Goal: Task Accomplishment & Management: Check status

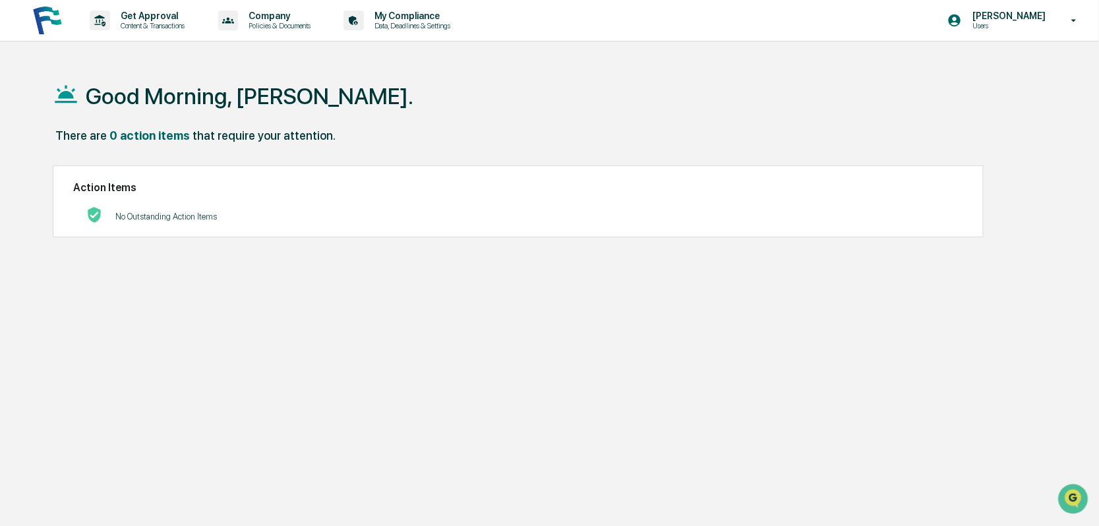
click at [1008, 25] on p "Users" at bounding box center [1007, 25] width 90 height 9
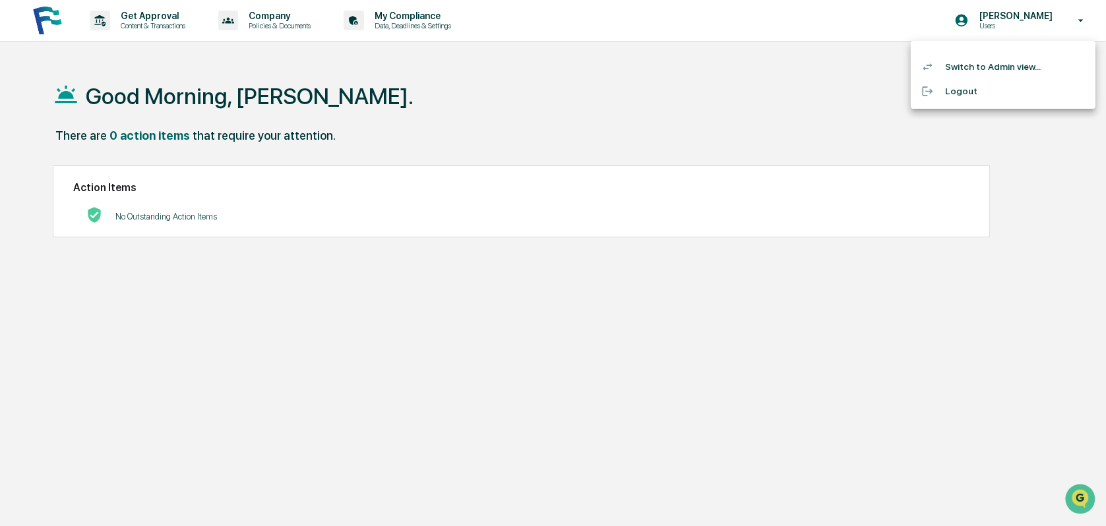
click at [967, 68] on li "Switch to Admin view..." at bounding box center [1003, 67] width 185 height 24
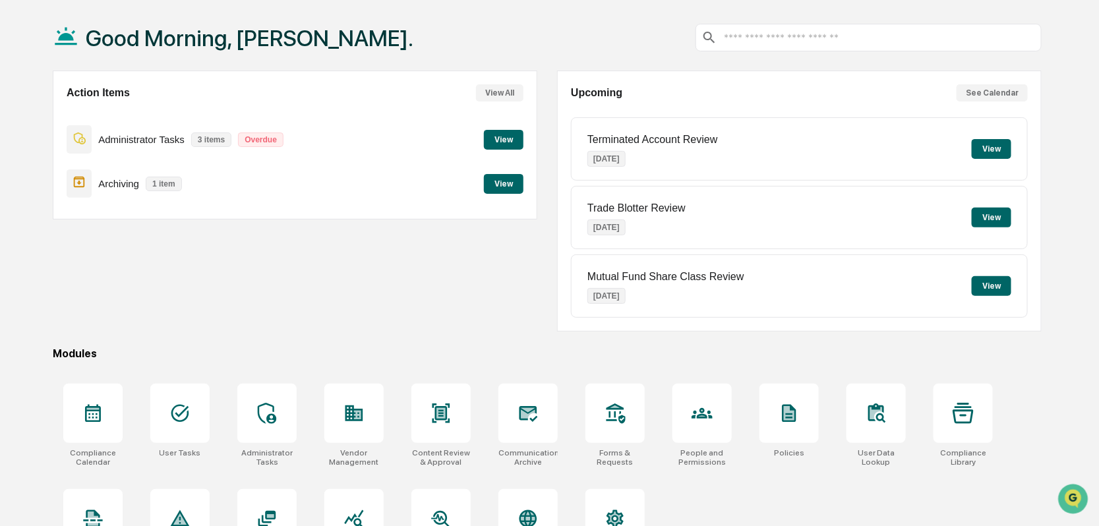
scroll to position [111, 0]
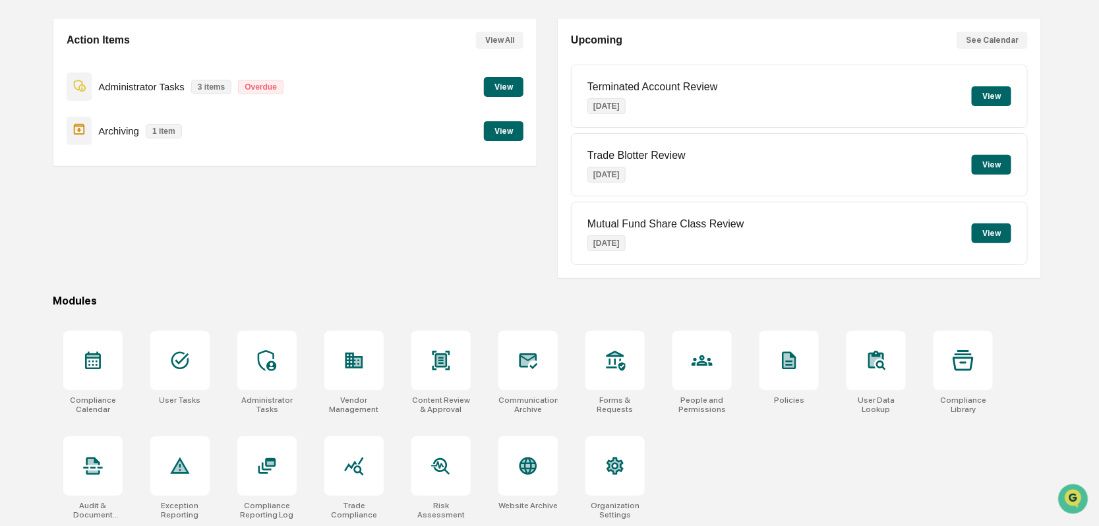
click at [702, 373] on div at bounding box center [702, 360] width 59 height 59
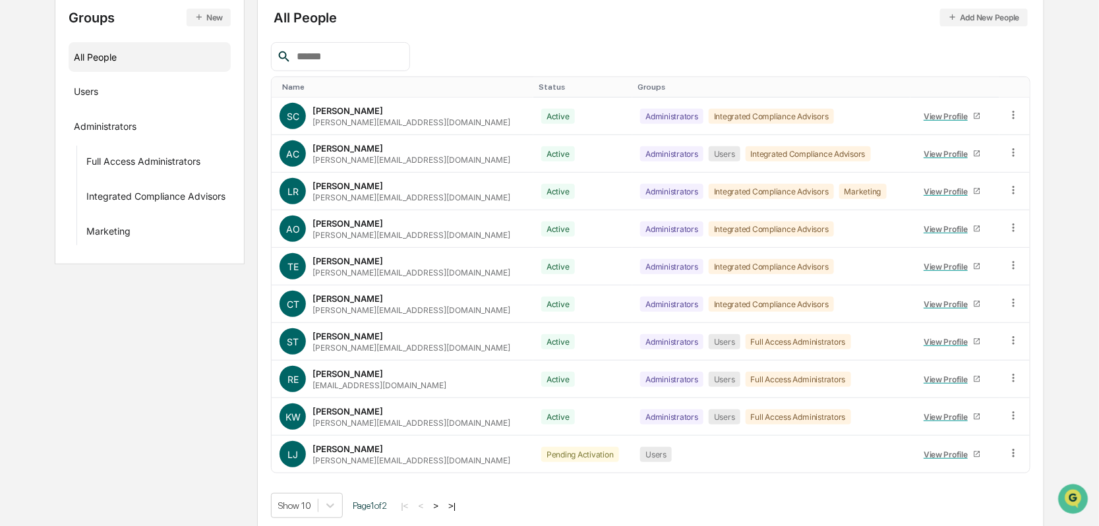
scroll to position [160, 0]
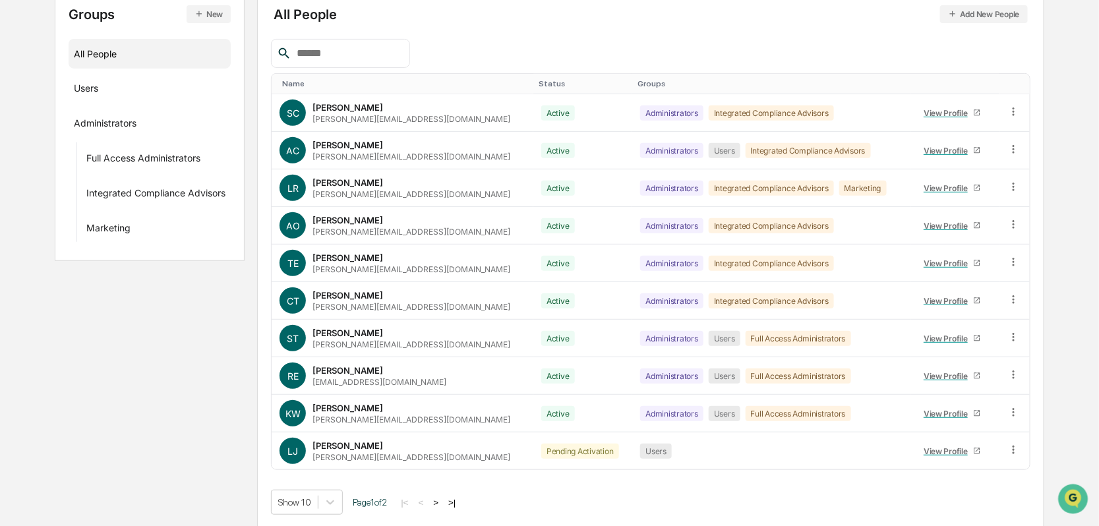
click at [919, 449] on link "View Profile" at bounding box center [953, 451] width 69 height 20
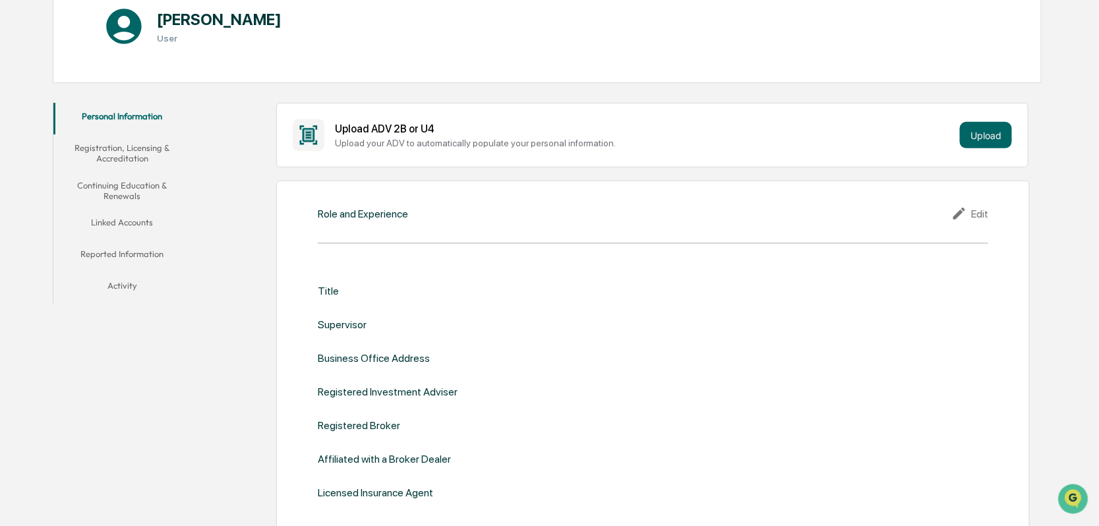
click at [116, 152] on button "Registration, Licensing & Accreditation" at bounding box center [122, 154] width 138 height 38
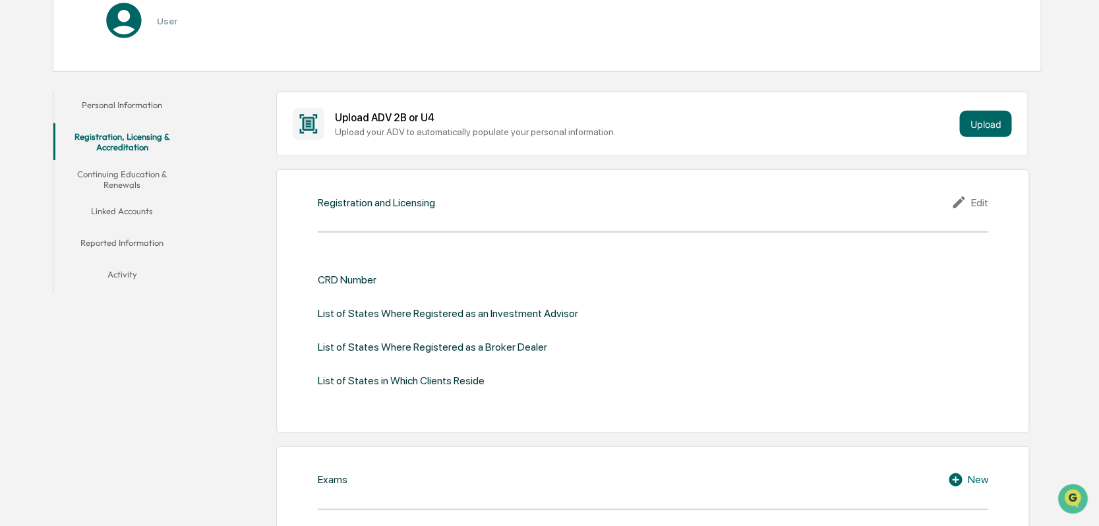
click at [123, 180] on button "Continuing Education & Renewals" at bounding box center [122, 180] width 138 height 38
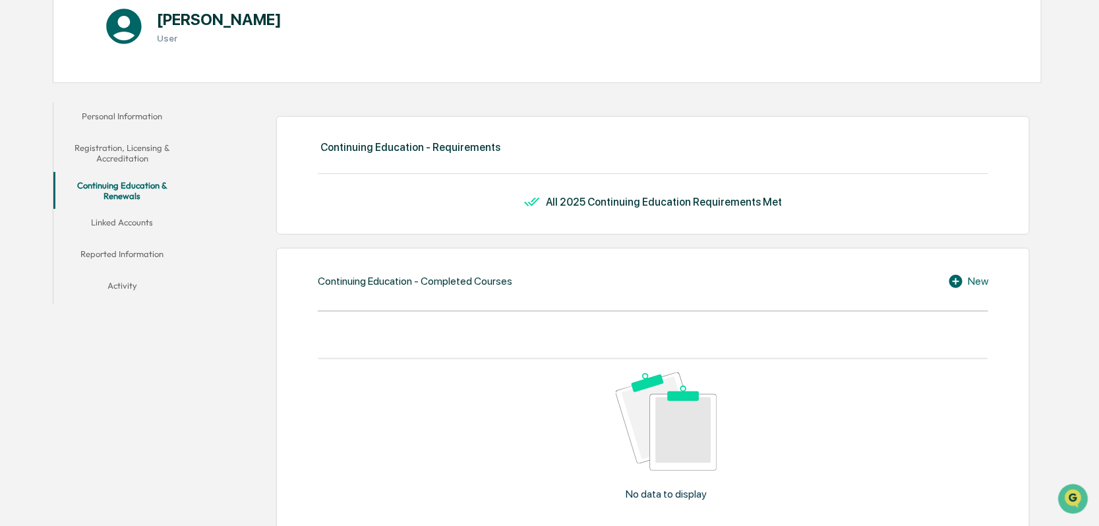
click at [121, 208] on button "Continuing Education & Renewals" at bounding box center [122, 191] width 138 height 38
click at [120, 227] on button "Linked Accounts" at bounding box center [122, 225] width 138 height 32
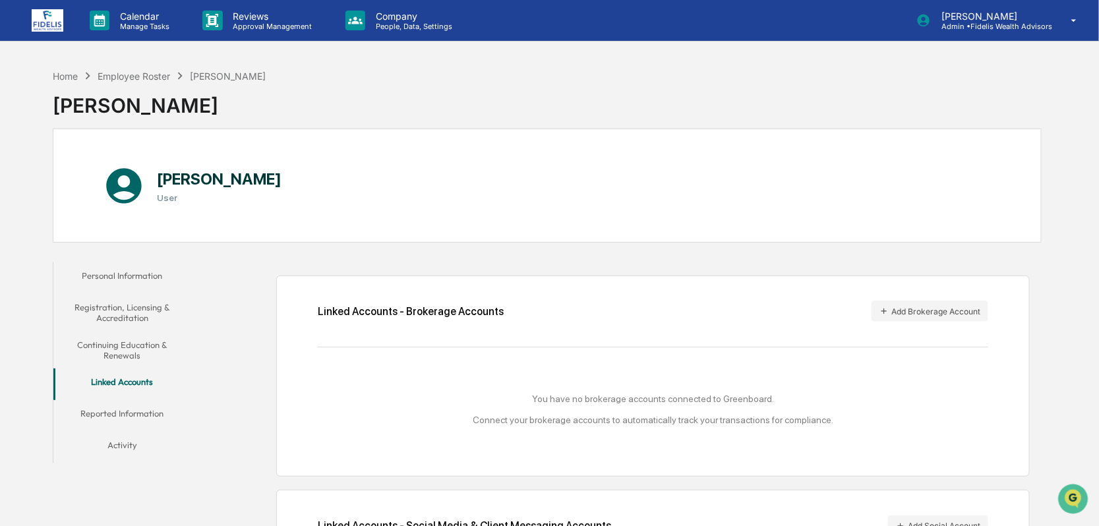
click at [146, 71] on div "Employee Roster" at bounding box center [134, 76] width 73 height 11
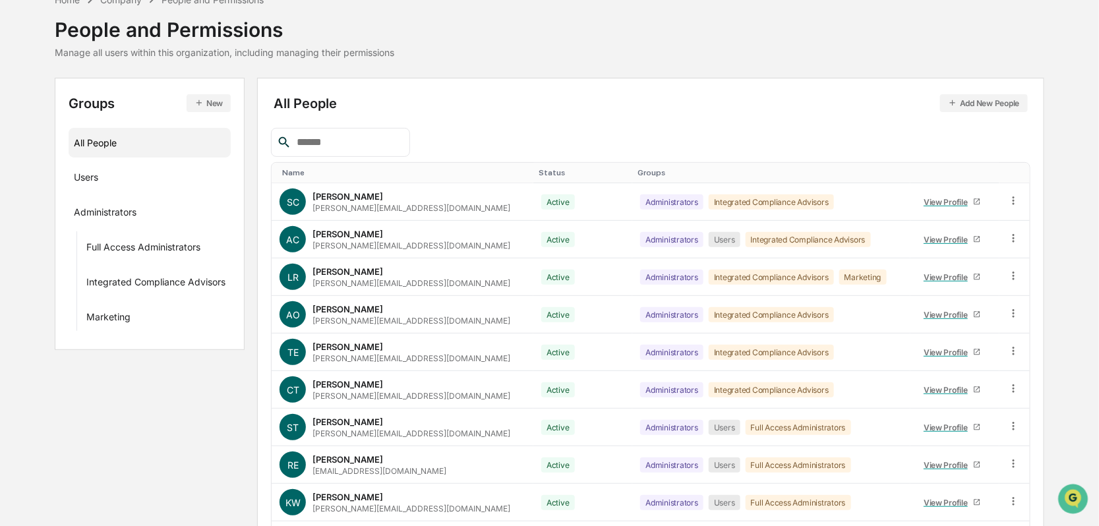
scroll to position [160, 0]
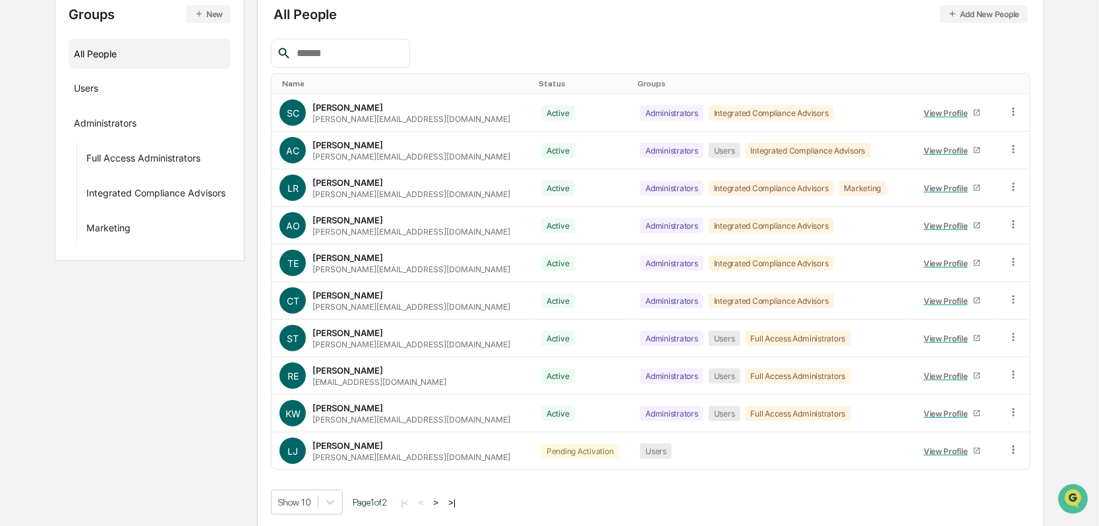
click at [442, 497] on button ">" at bounding box center [435, 502] width 13 height 11
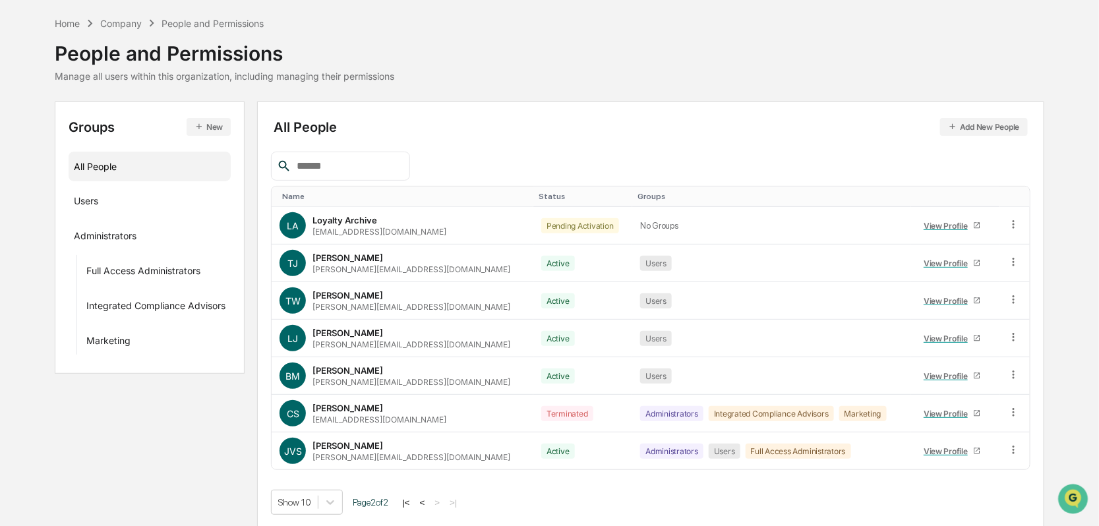
click at [924, 334] on div "View Profile" at bounding box center [948, 339] width 49 height 10
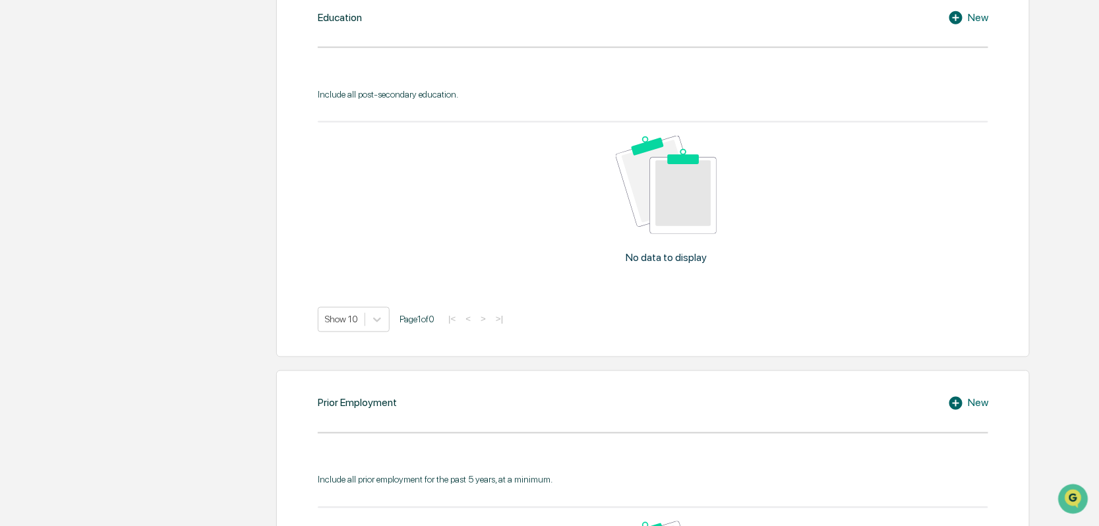
scroll to position [206, 0]
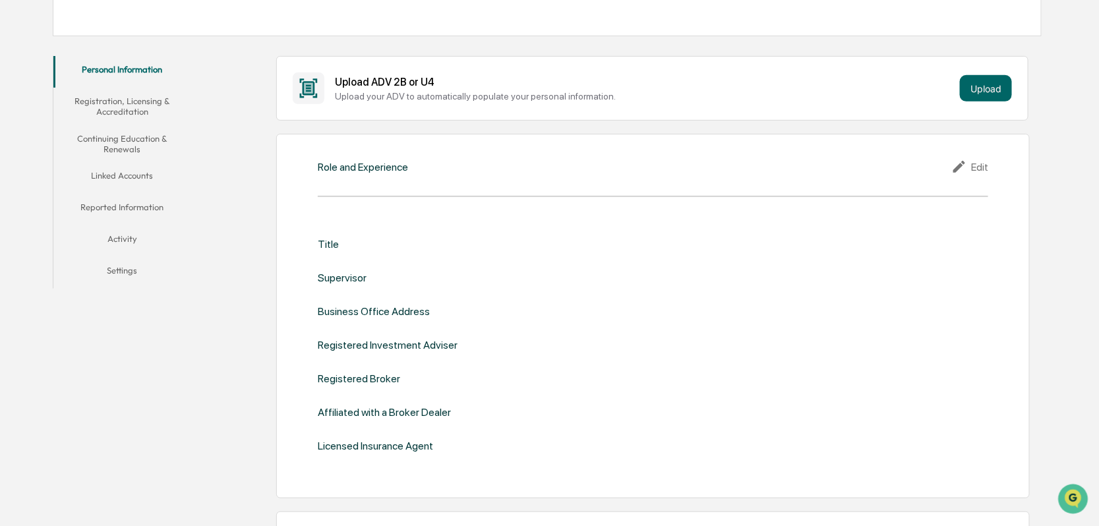
click at [123, 104] on button "Registration, Licensing & Accreditation" at bounding box center [122, 107] width 138 height 38
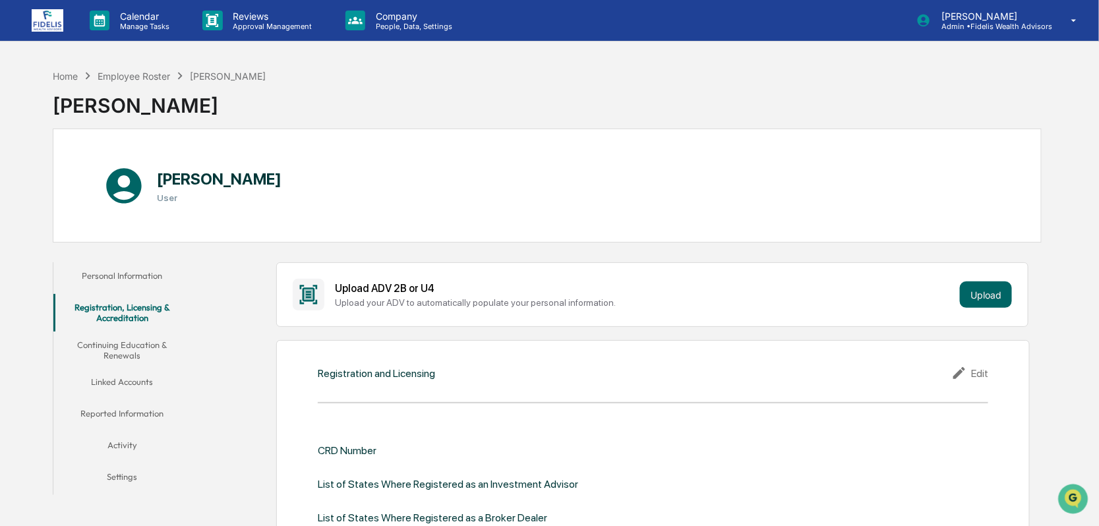
click at [121, 349] on button "Continuing Education & Renewals" at bounding box center [122, 351] width 138 height 38
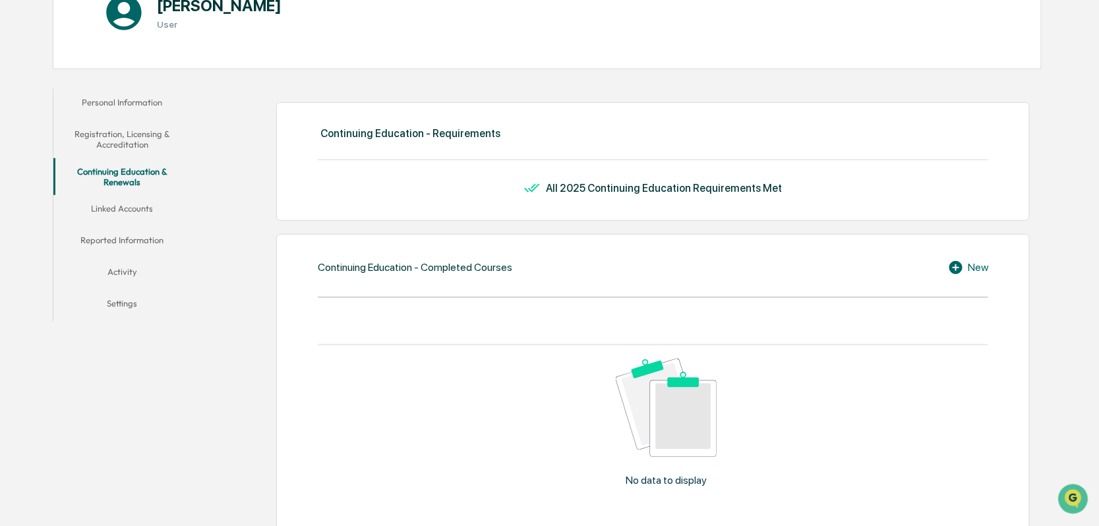
scroll to position [198, 0]
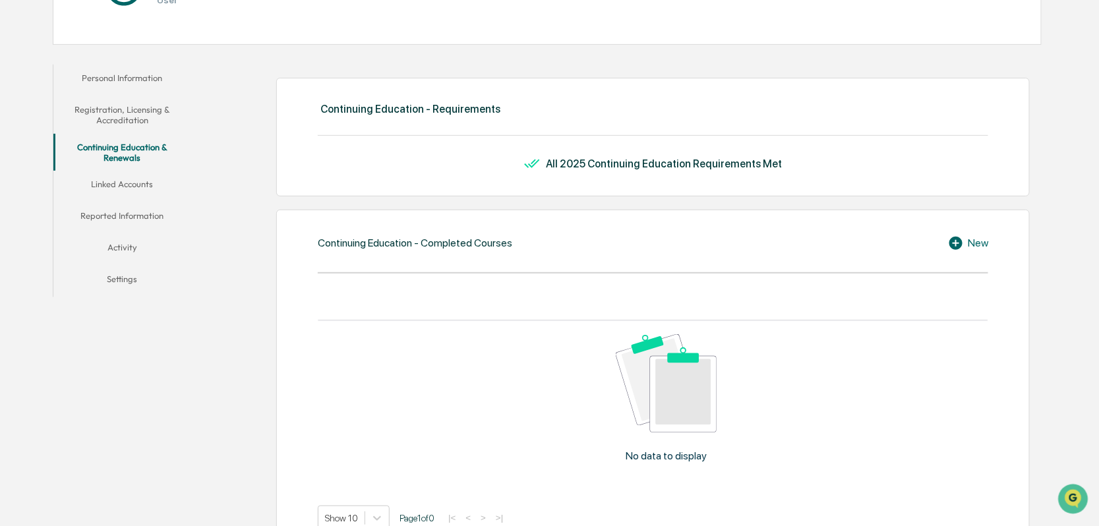
click at [107, 182] on button "Linked Accounts" at bounding box center [122, 187] width 138 height 32
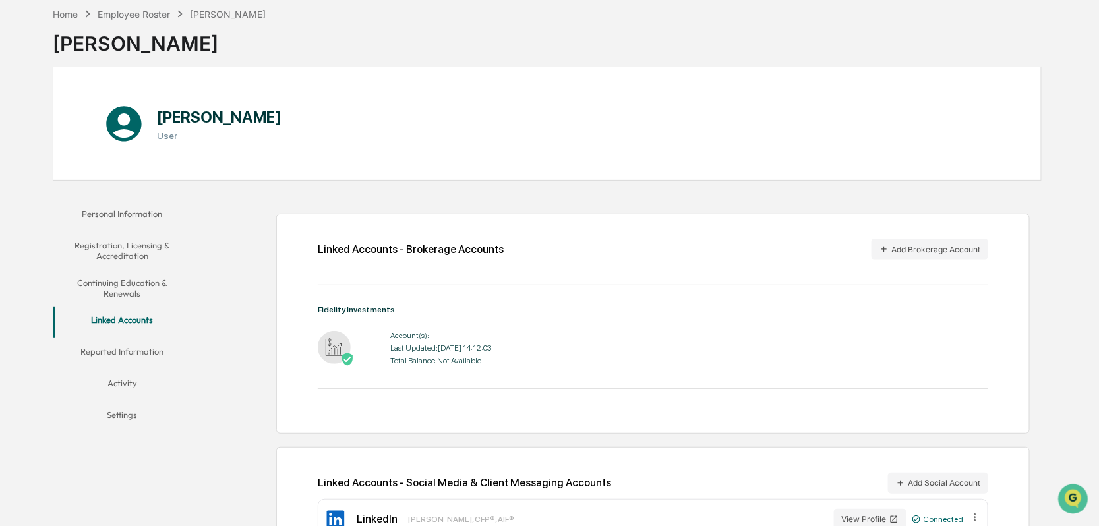
scroll to position [107, 0]
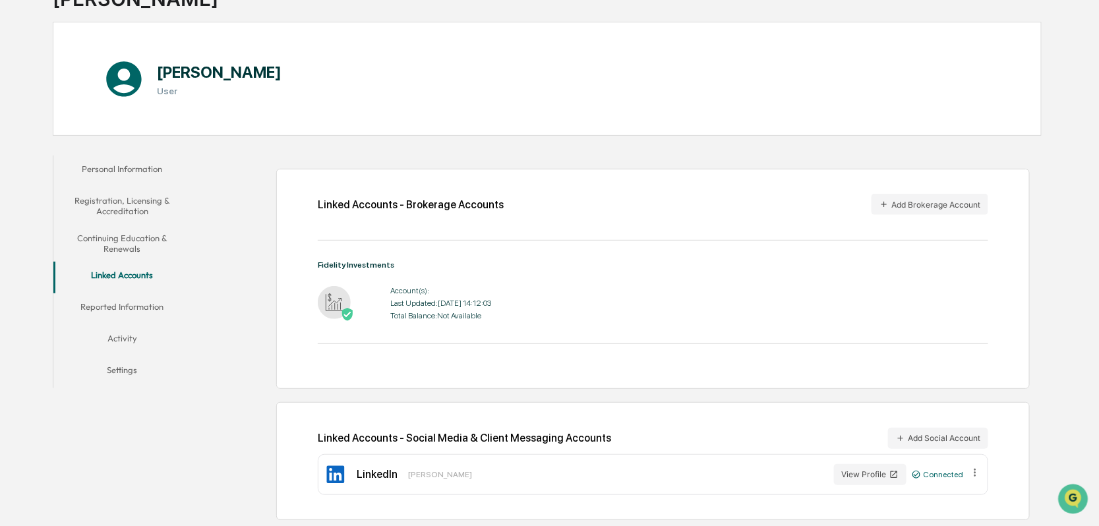
click at [344, 294] on img at bounding box center [334, 302] width 33 height 33
click at [406, 304] on div "Last Updated: [DATE] 14:12:03" at bounding box center [440, 303] width 101 height 9
click at [125, 309] on button "Reported Information" at bounding box center [122, 309] width 138 height 32
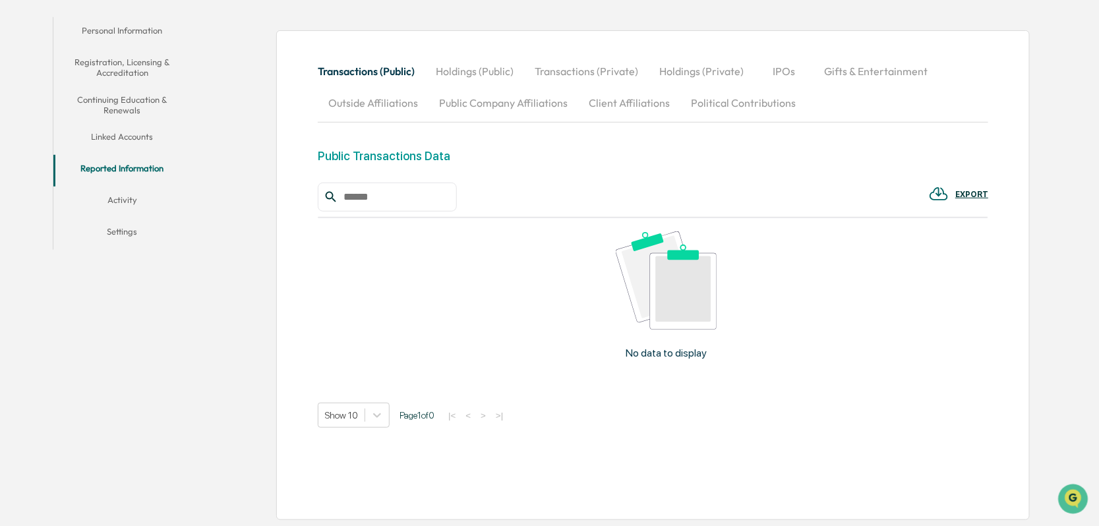
click at [133, 200] on button "Activity" at bounding box center [122, 203] width 138 height 32
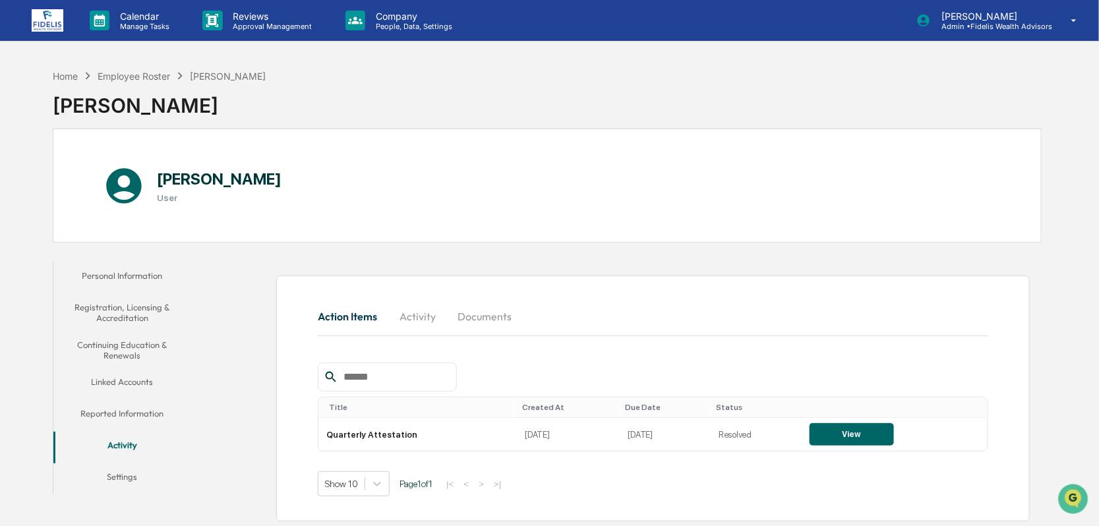
click at [75, 72] on div "Home" at bounding box center [65, 76] width 25 height 11
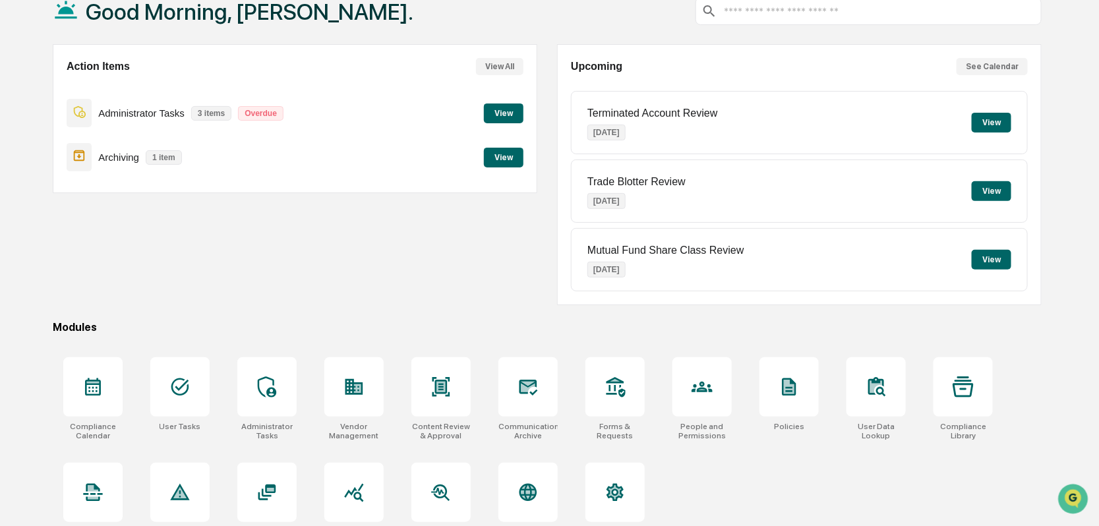
scroll to position [111, 0]
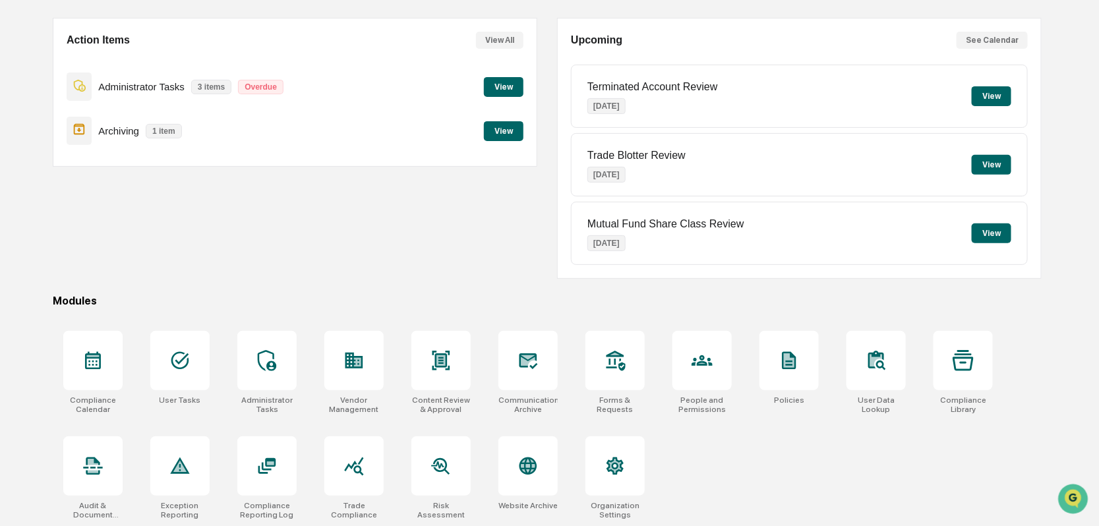
click at [183, 355] on icon at bounding box center [179, 360] width 21 height 21
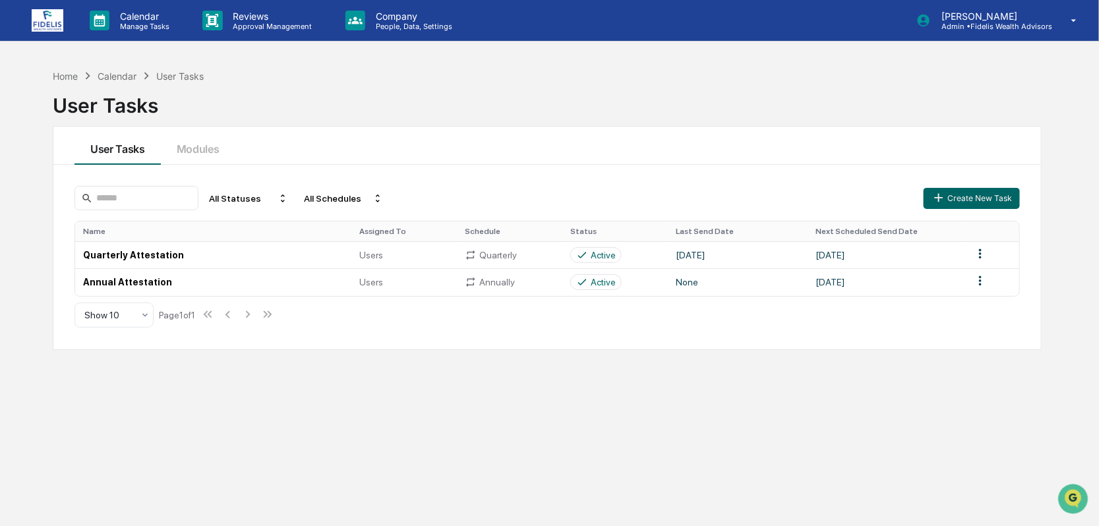
click at [158, 249] on td "Quarterly Attestation" at bounding box center [213, 254] width 276 height 27
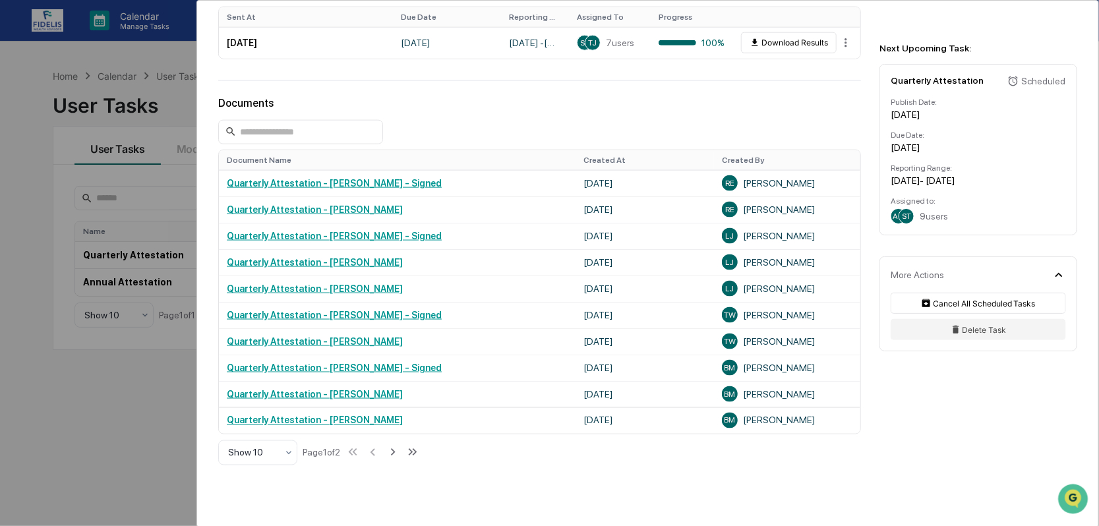
scroll to position [679, 0]
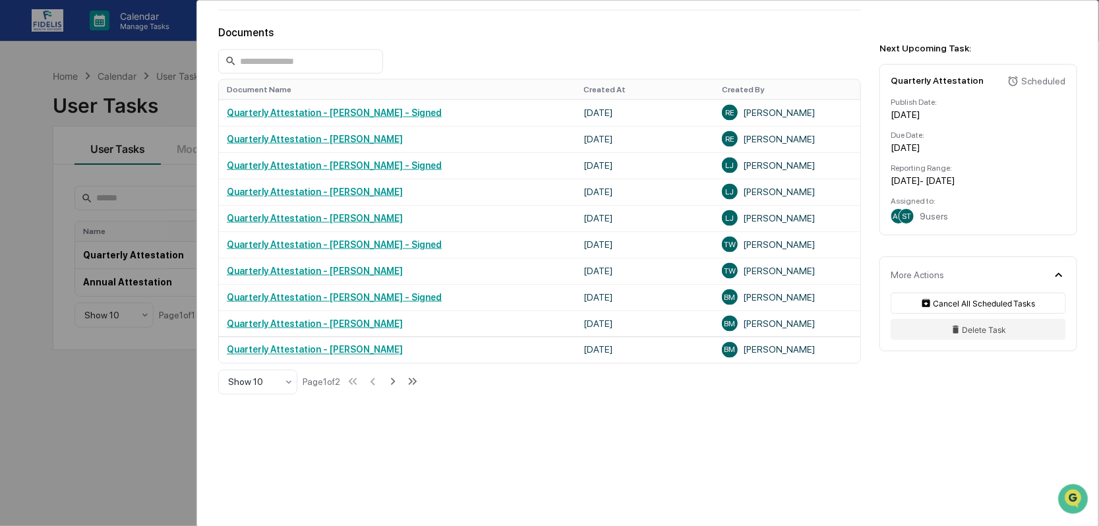
click at [346, 166] on link "Quarterly Attestation - [PERSON_NAME] - Signed" at bounding box center [334, 165] width 215 height 11
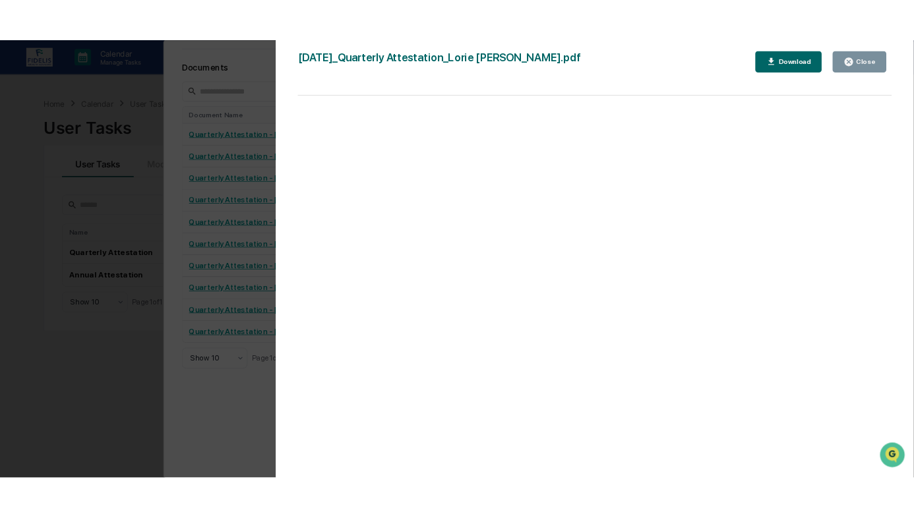
scroll to position [3231, 0]
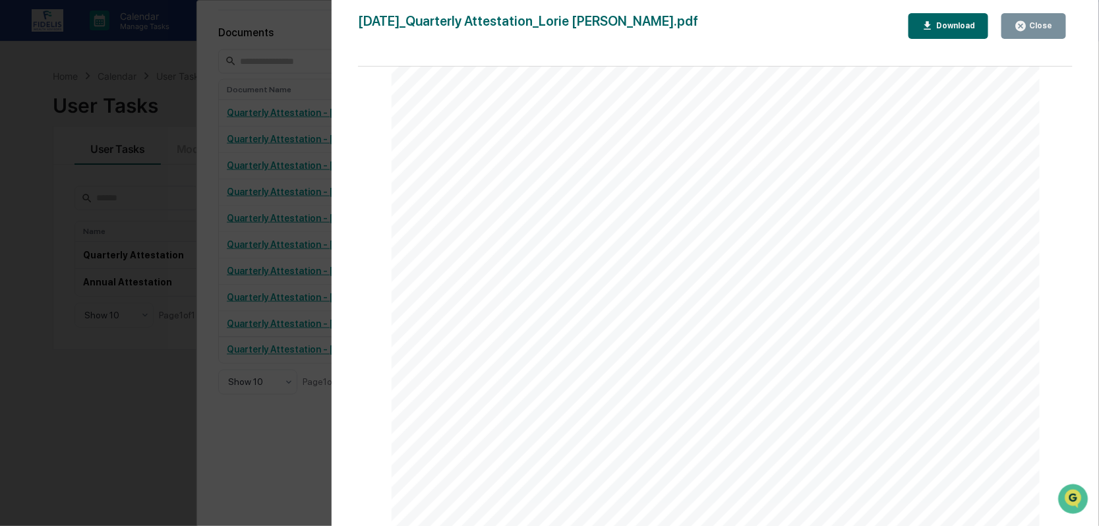
click at [1065, 25] on button "Close" at bounding box center [1034, 26] width 65 height 26
click at [1047, 23] on div "Close" at bounding box center [1040, 25] width 26 height 9
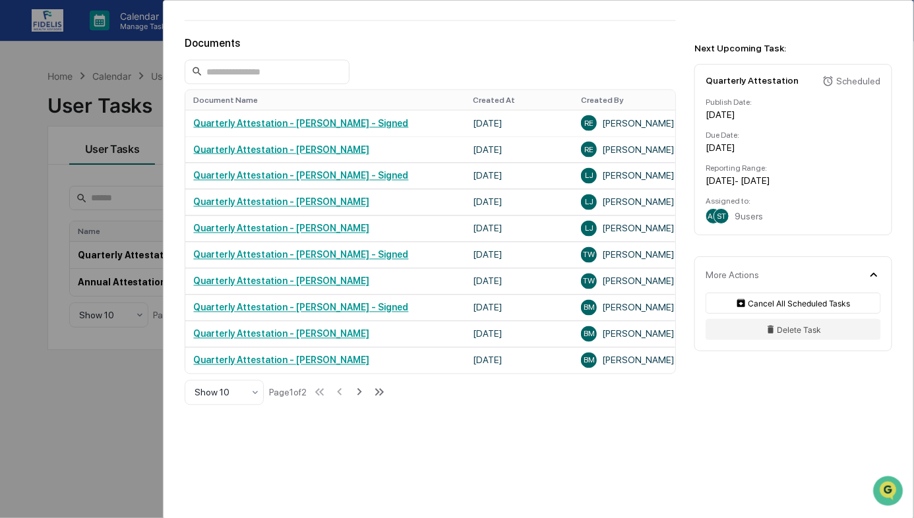
scroll to position [679, 0]
click at [64, 71] on div "User Tasks Quarterly Attestation Quarterly Attestation Active No description De…" at bounding box center [457, 259] width 914 height 518
